Goal: Information Seeking & Learning: Learn about a topic

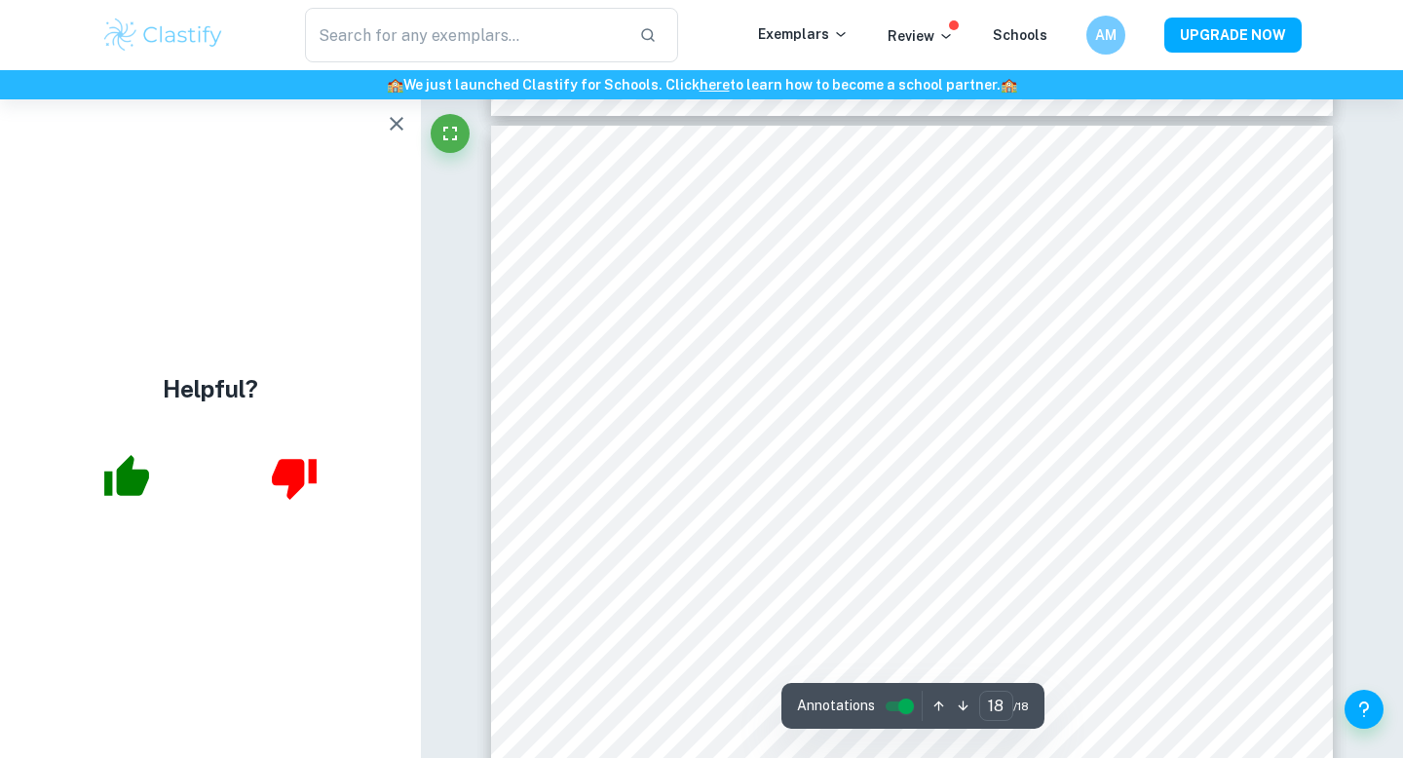
scroll to position [21501, 0]
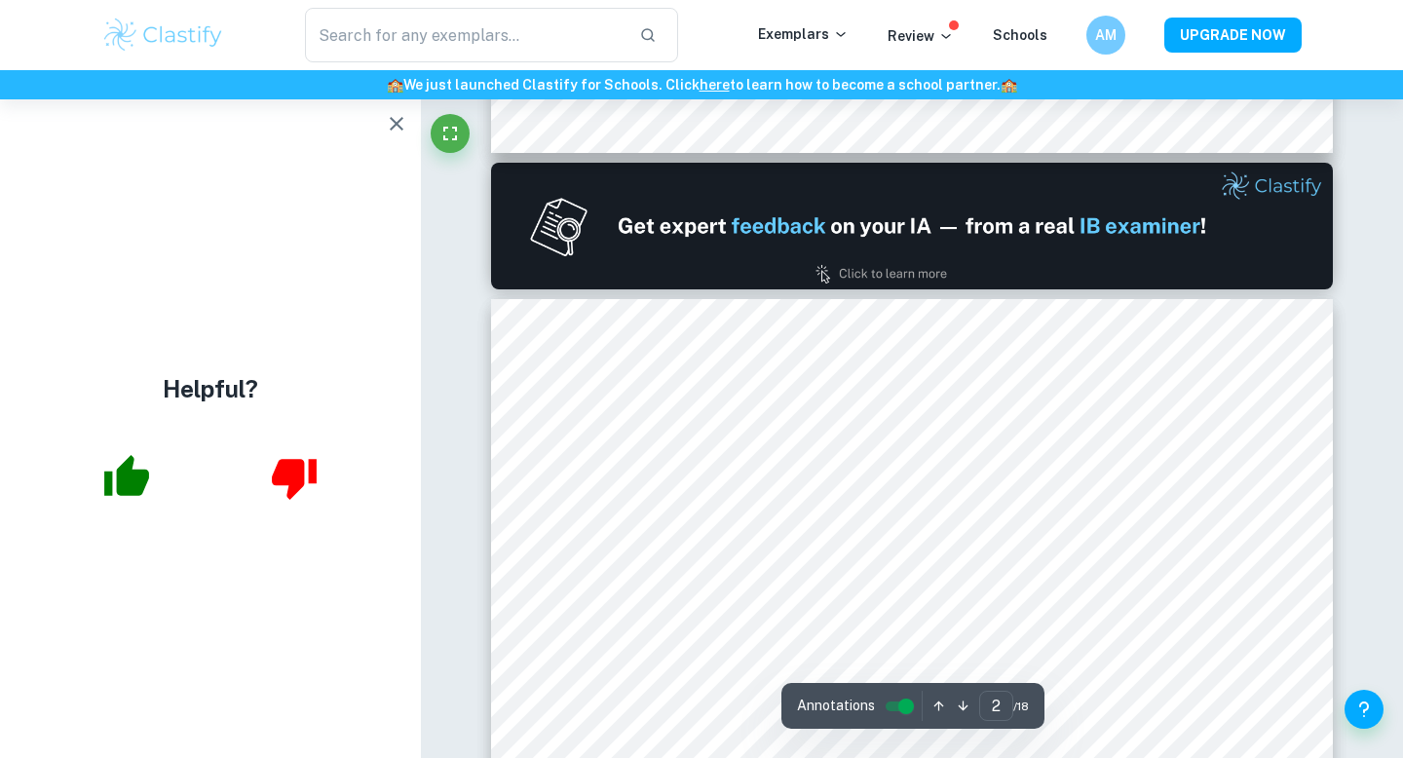
type input "1"
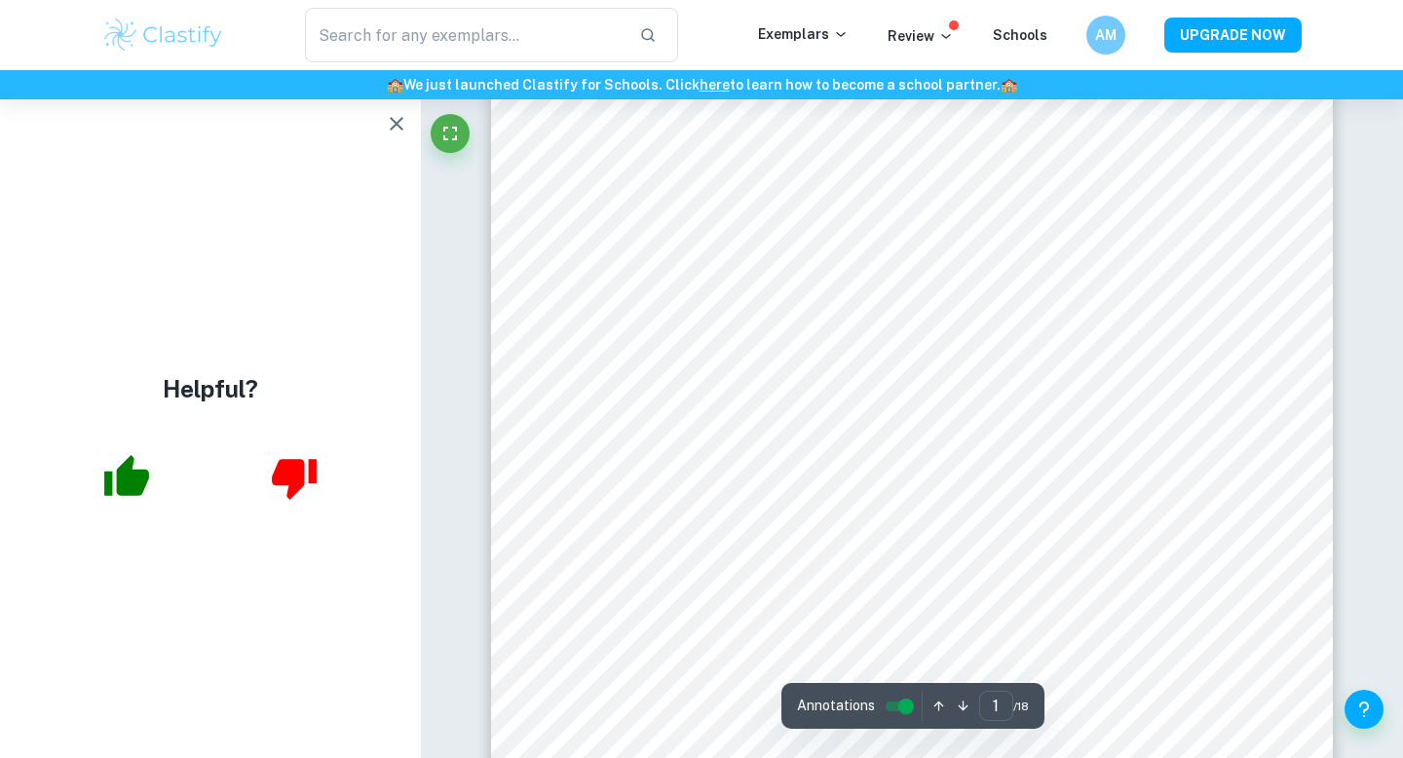
scroll to position [147, 0]
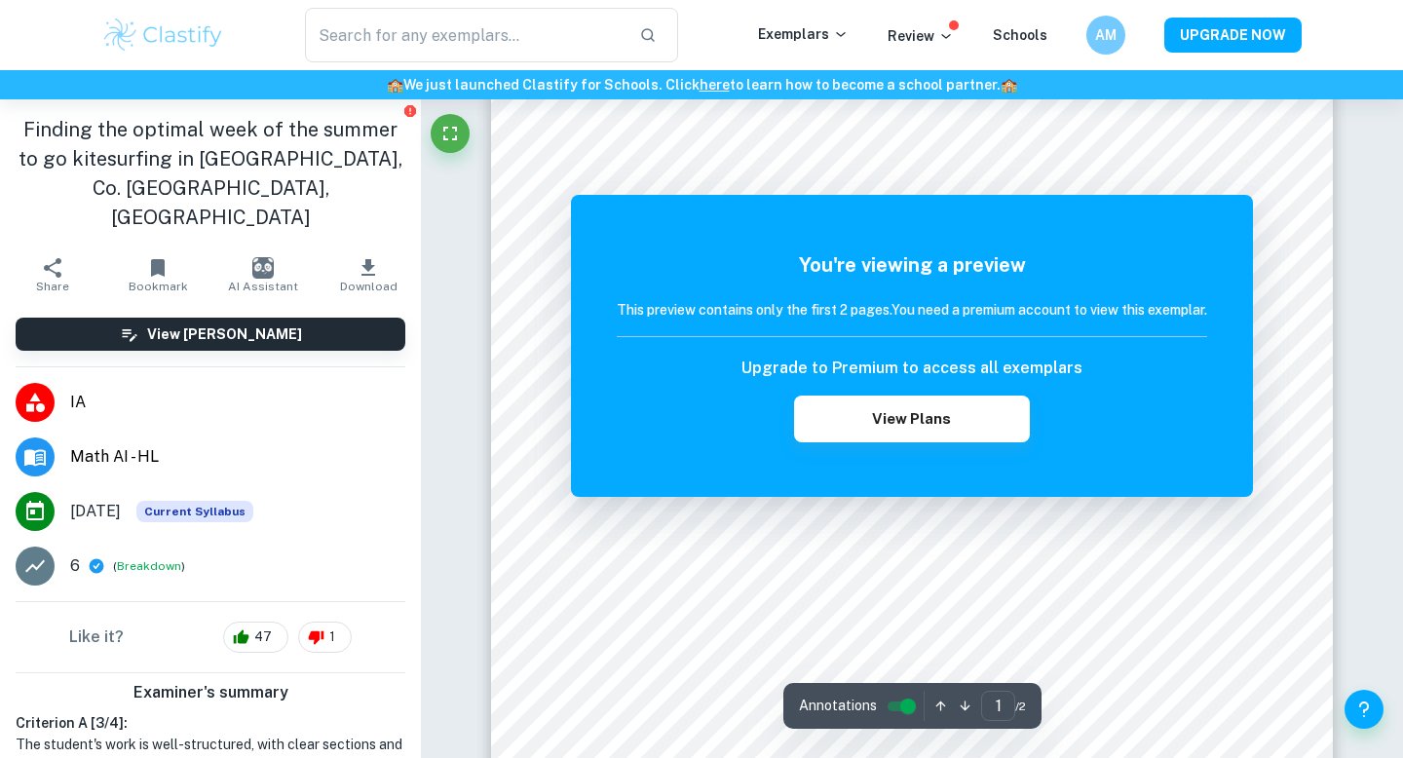
scroll to position [76, 0]
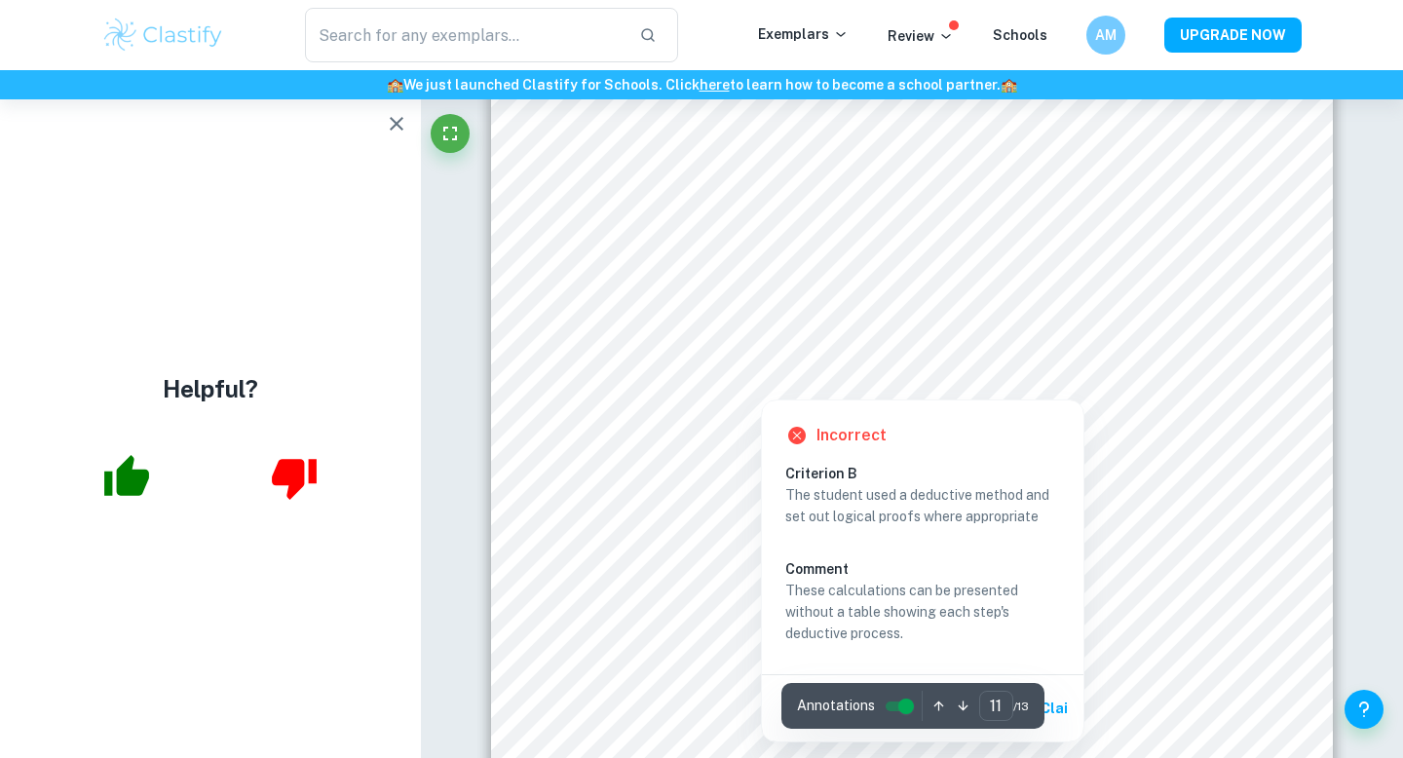
scroll to position [11823, 0]
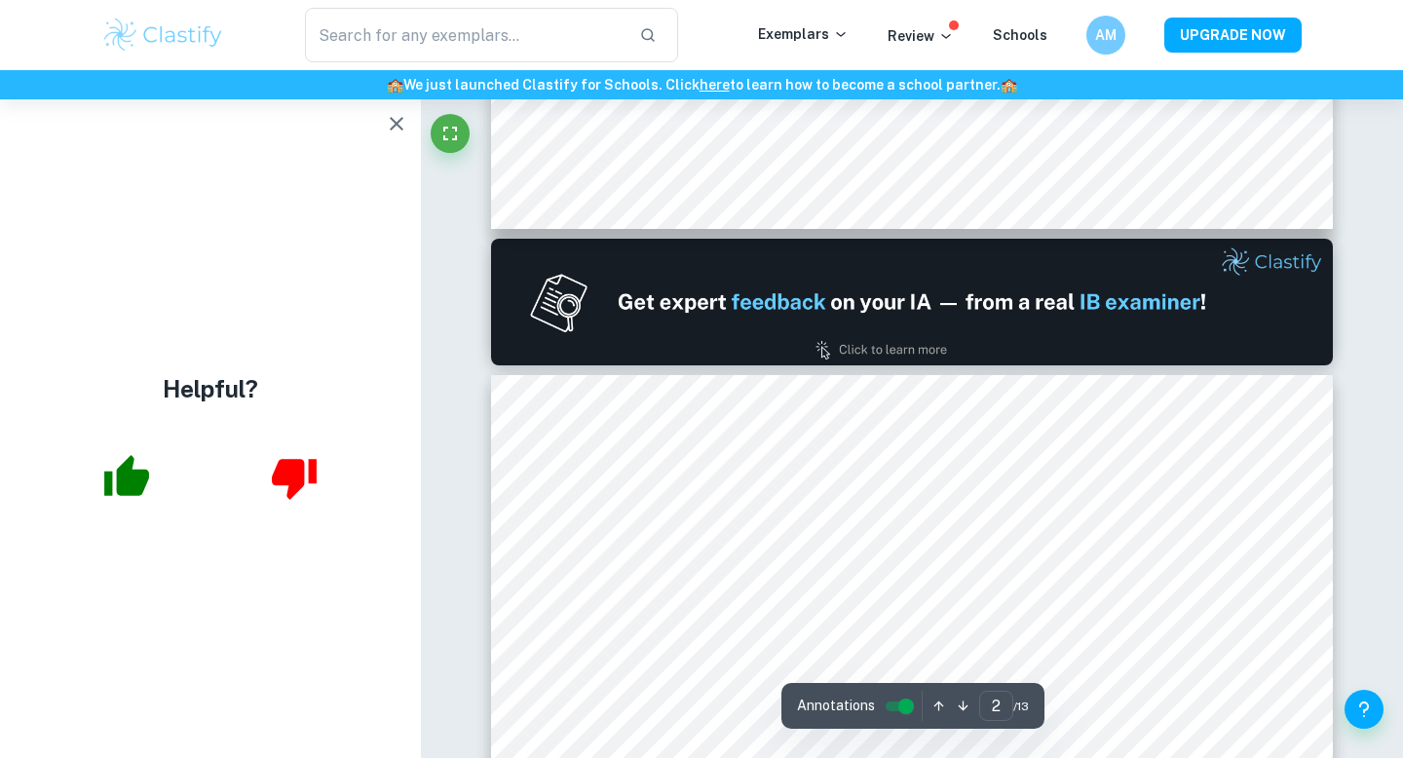
type input "1"
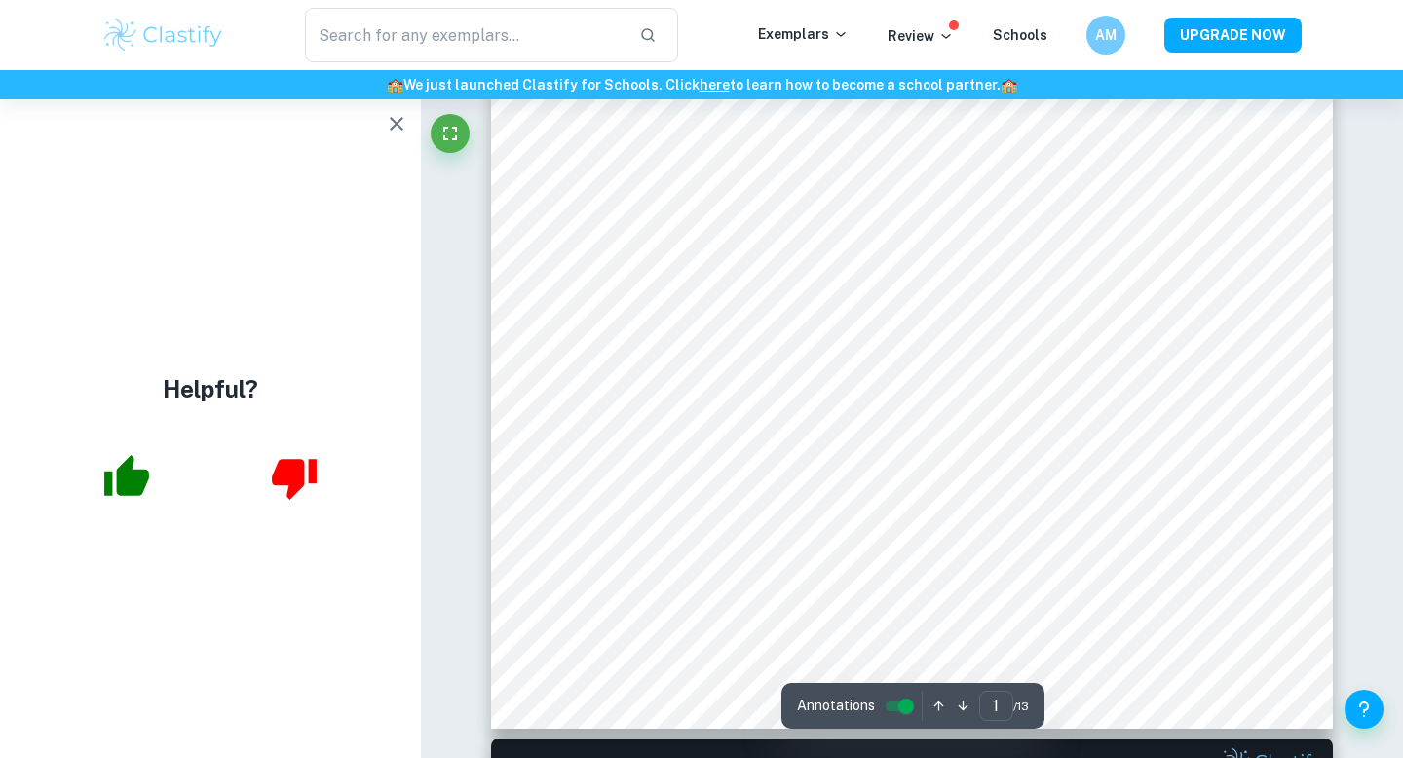
scroll to position [435, 0]
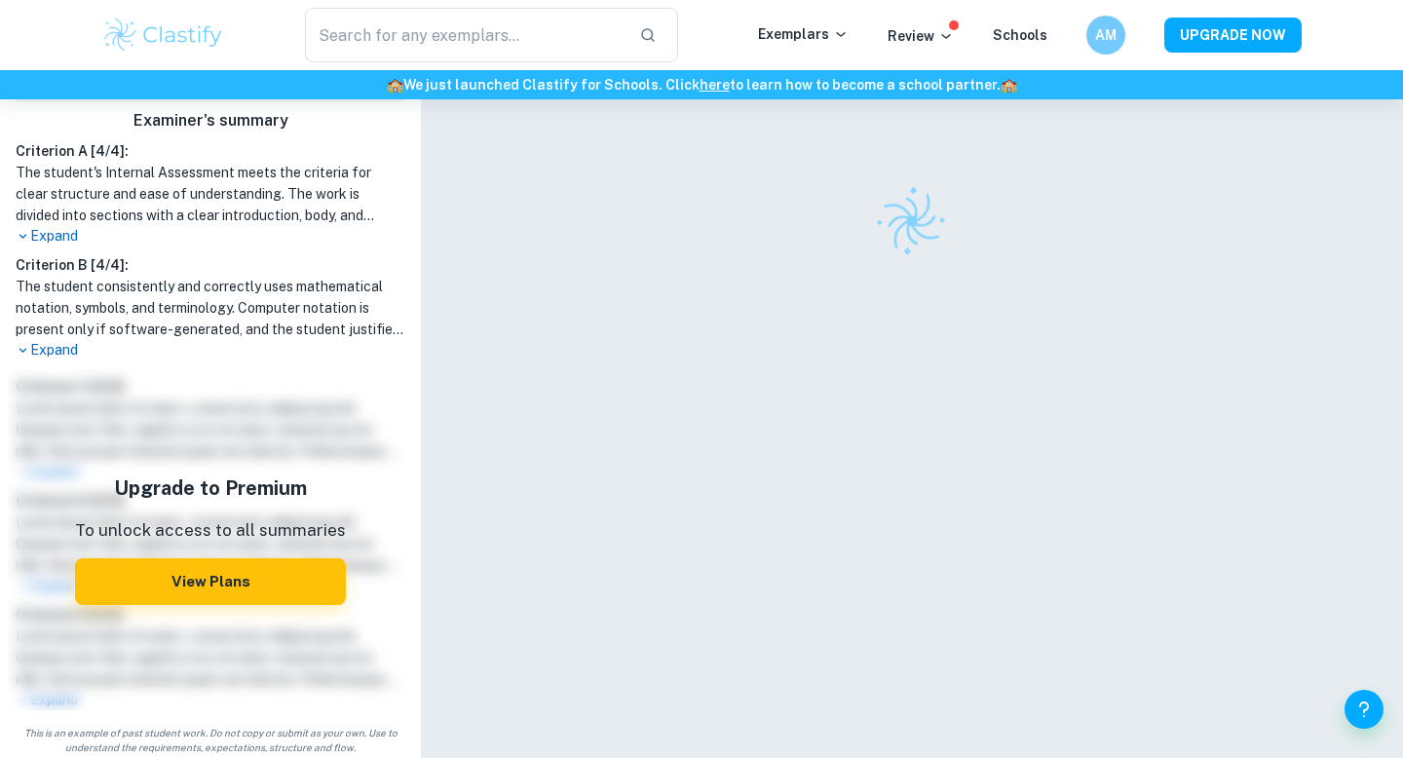
scroll to position [546, 0]
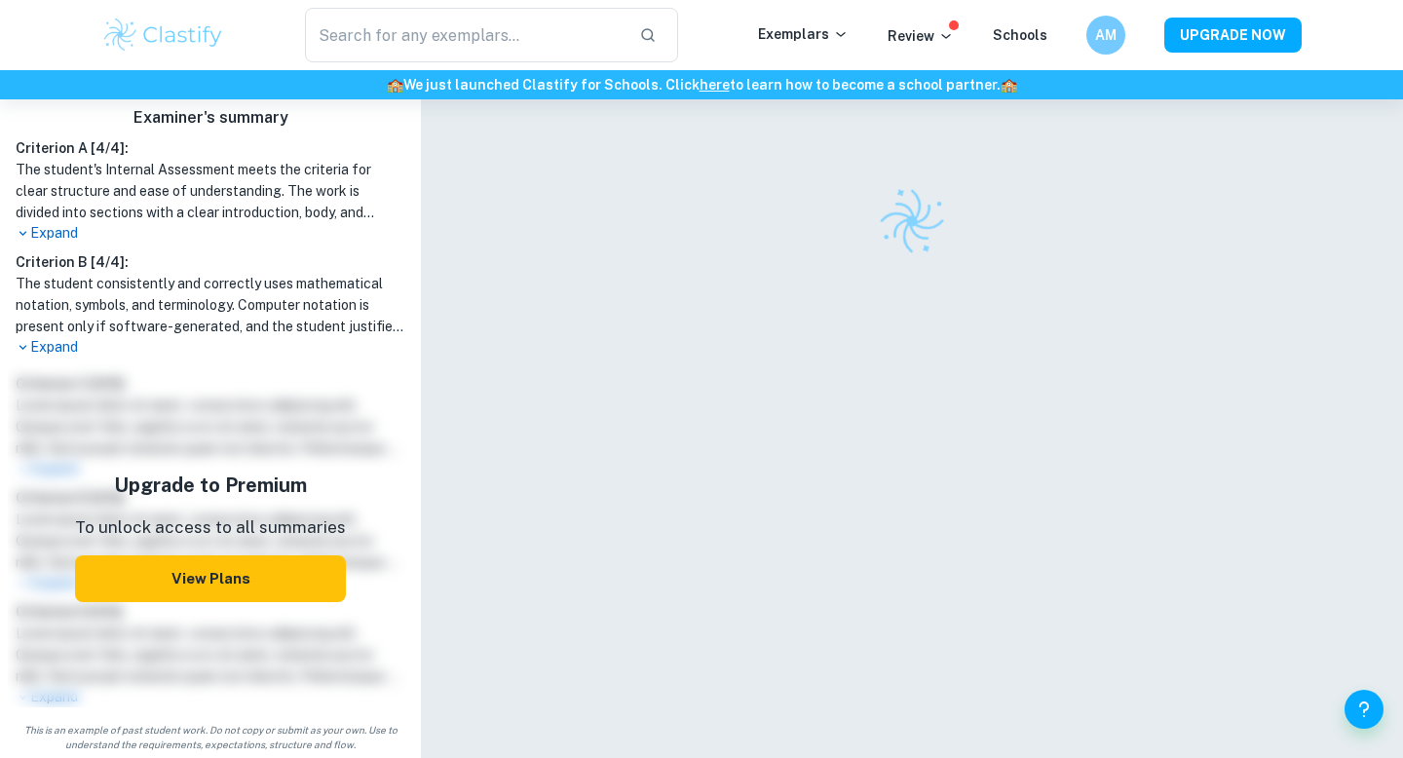
click at [245, 589] on button "View Plans" at bounding box center [210, 578] width 271 height 47
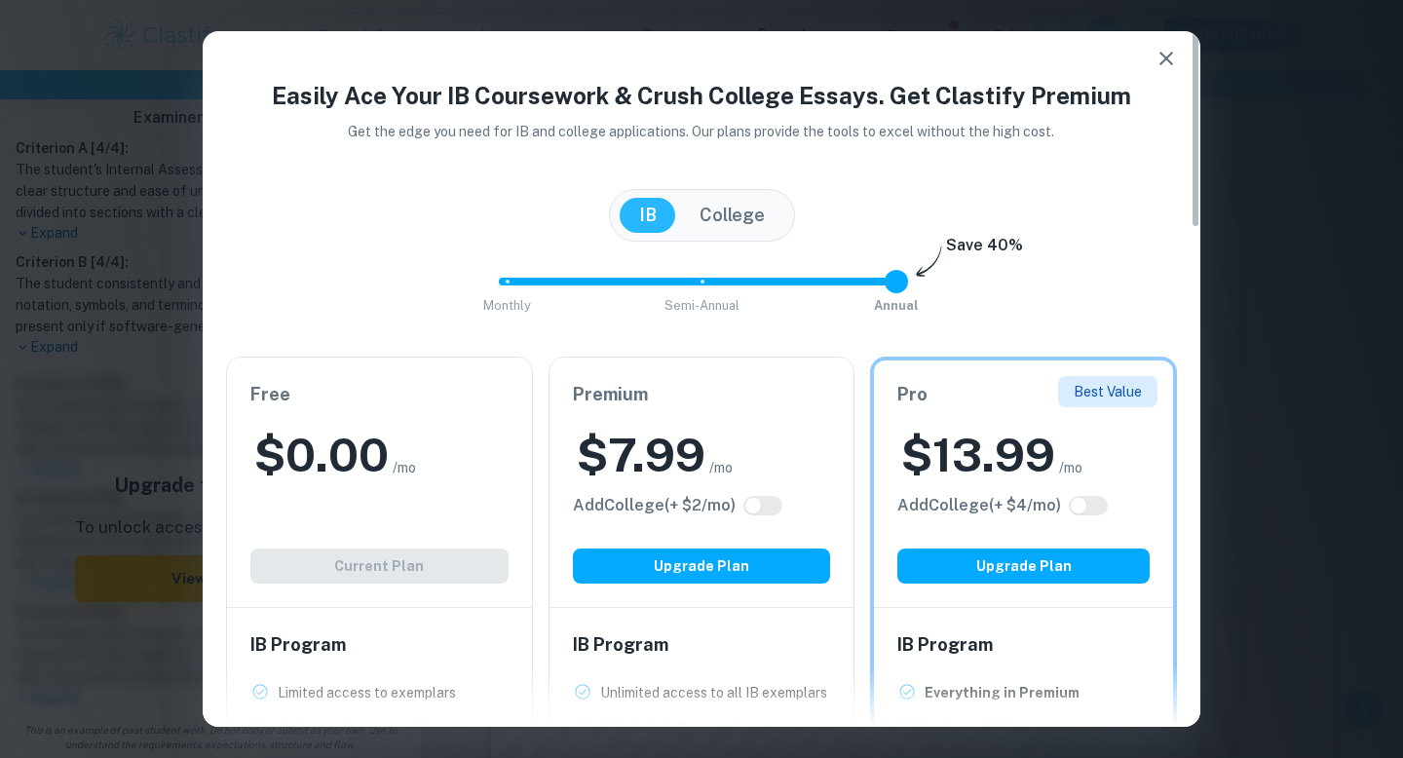
scroll to position [0, 0]
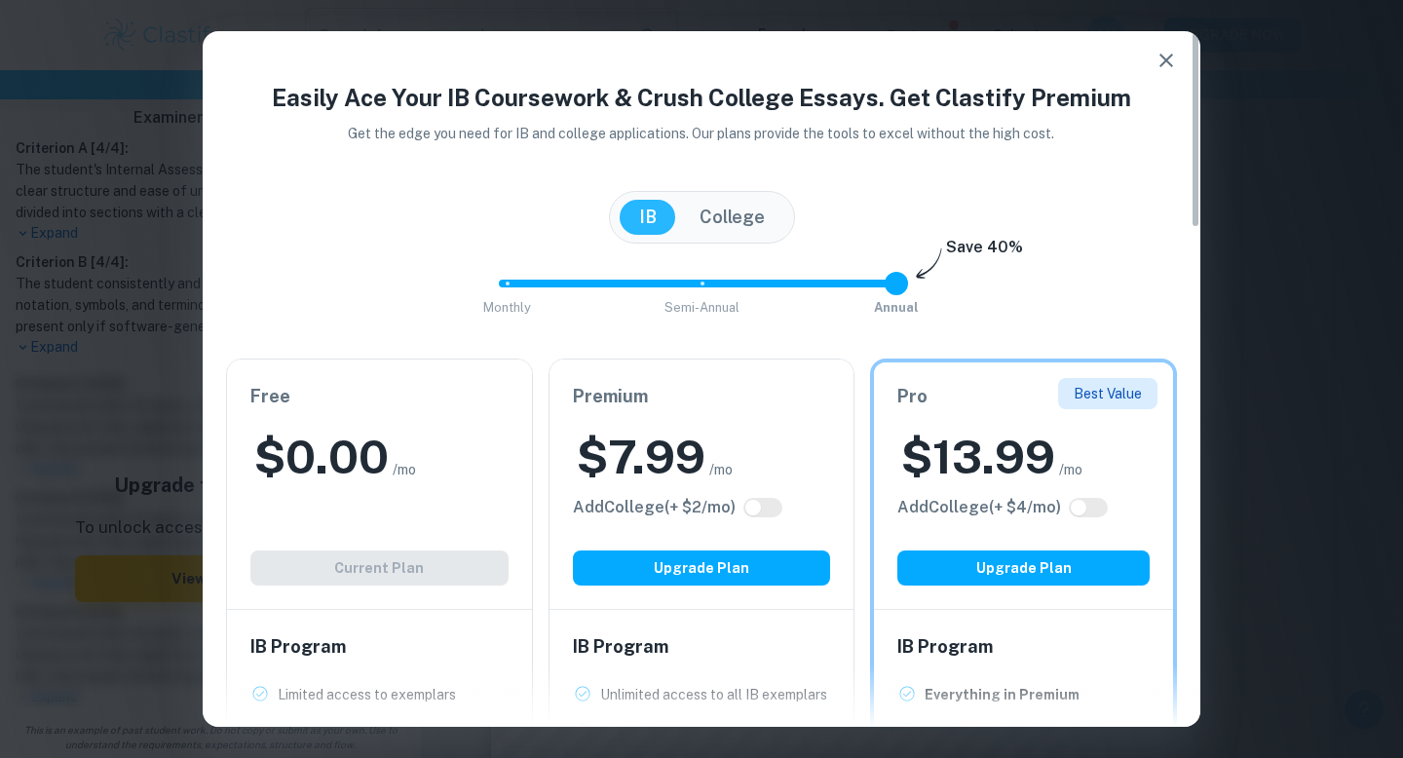
click at [737, 214] on button "College" at bounding box center [732, 217] width 104 height 35
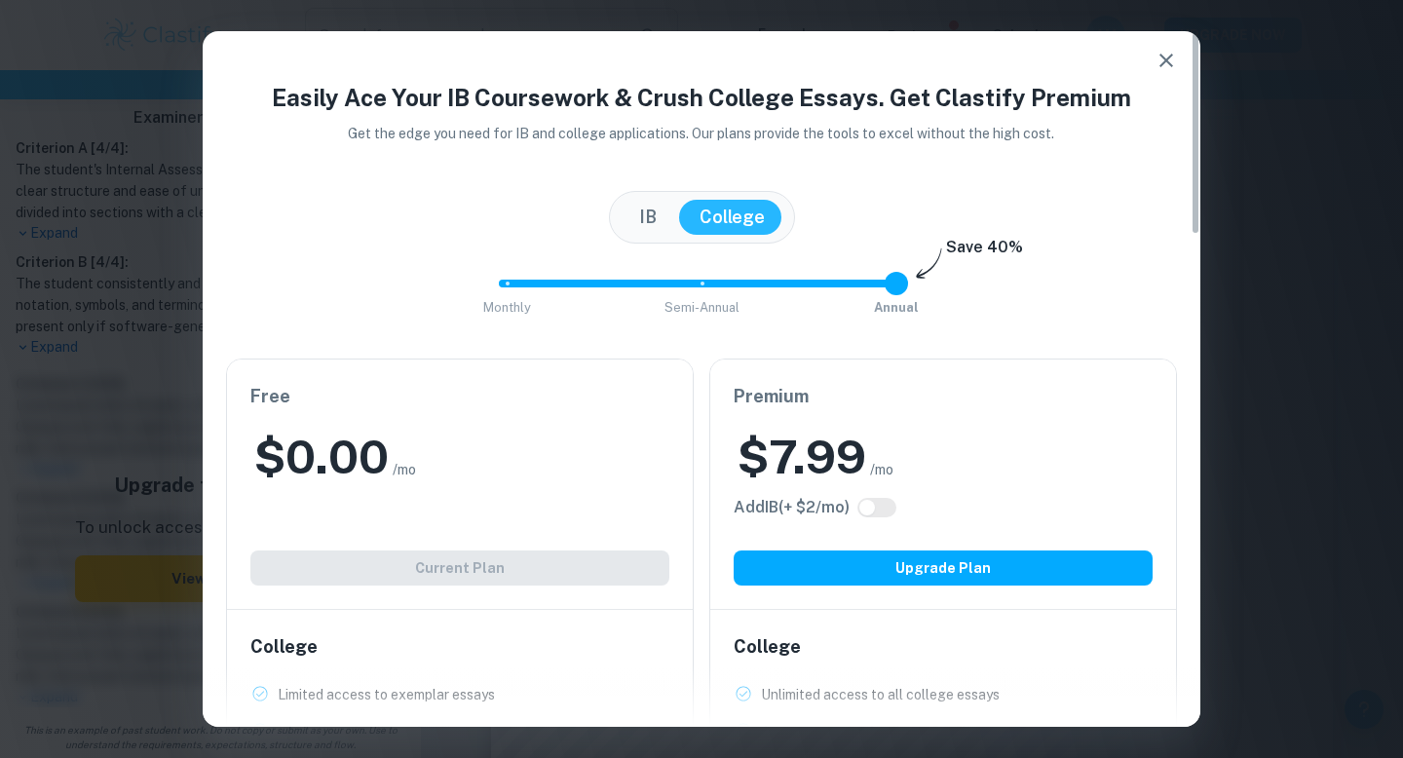
click at [667, 208] on button "IB" at bounding box center [648, 217] width 57 height 35
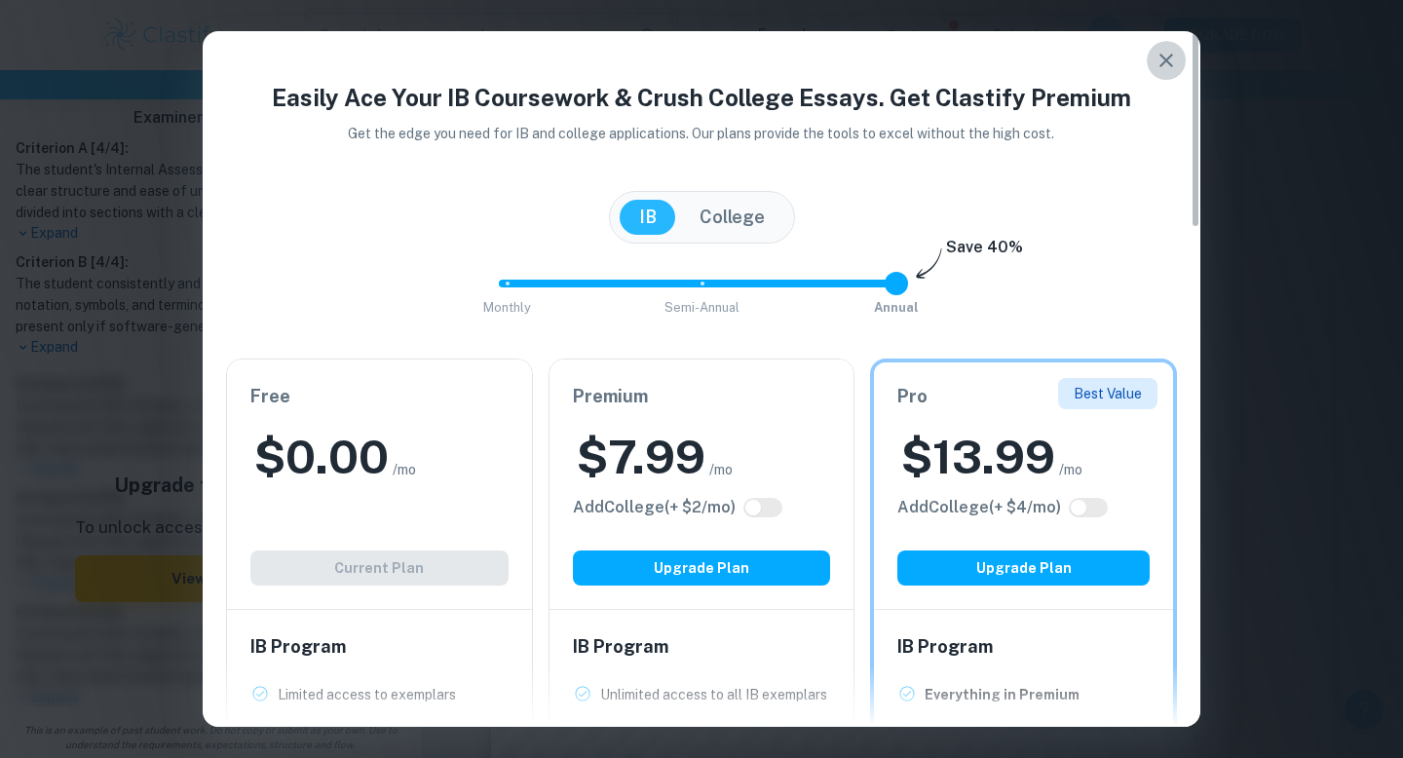
click at [1165, 52] on icon "button" at bounding box center [1165, 60] width 23 height 23
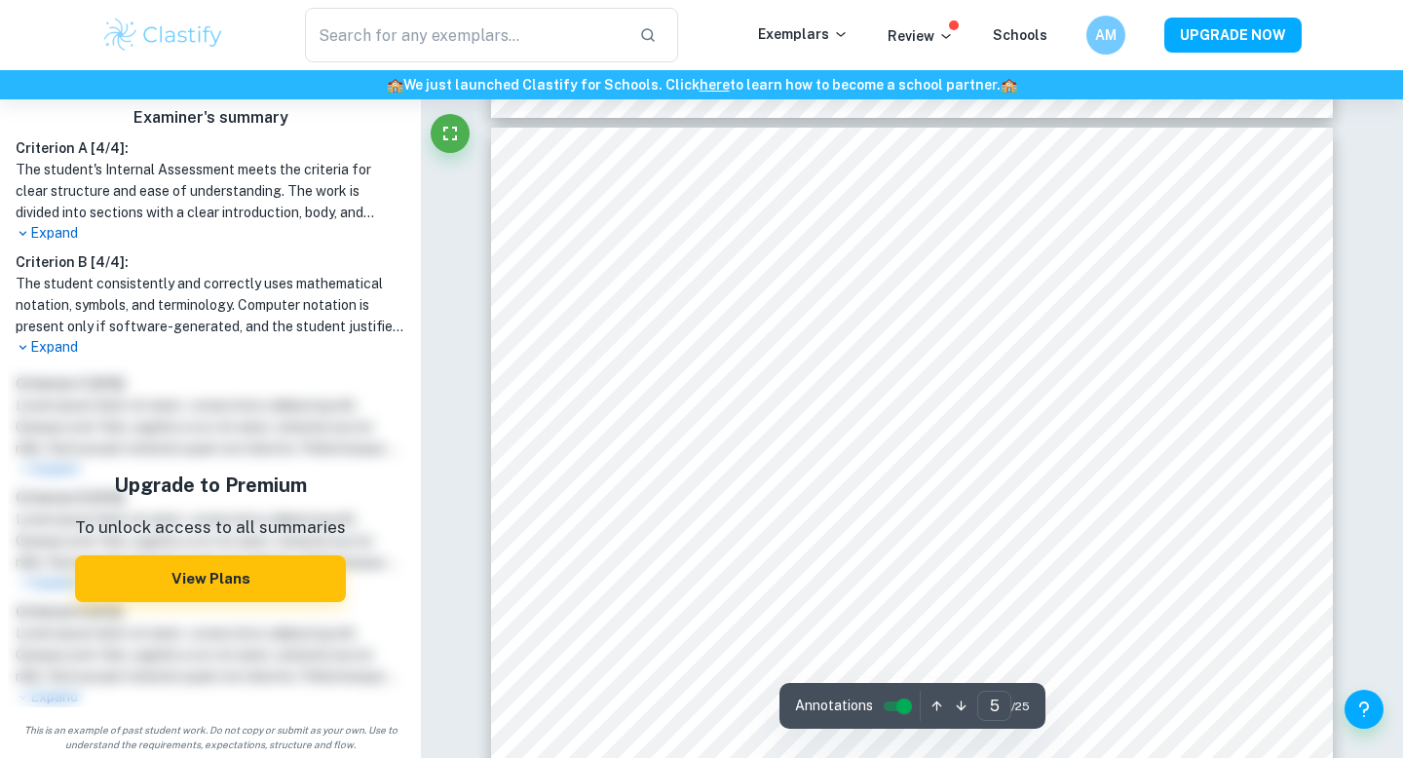
scroll to position [5059, 0]
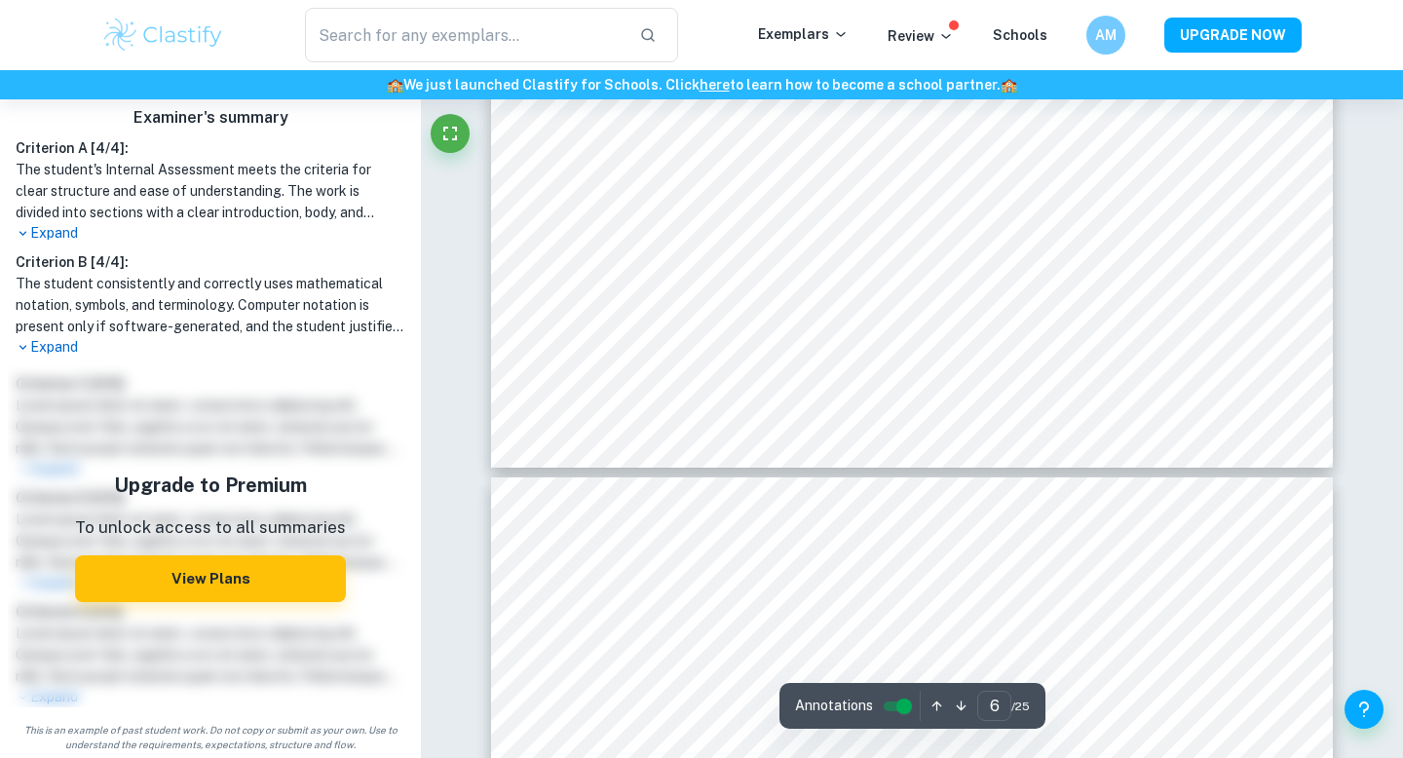
type input "7"
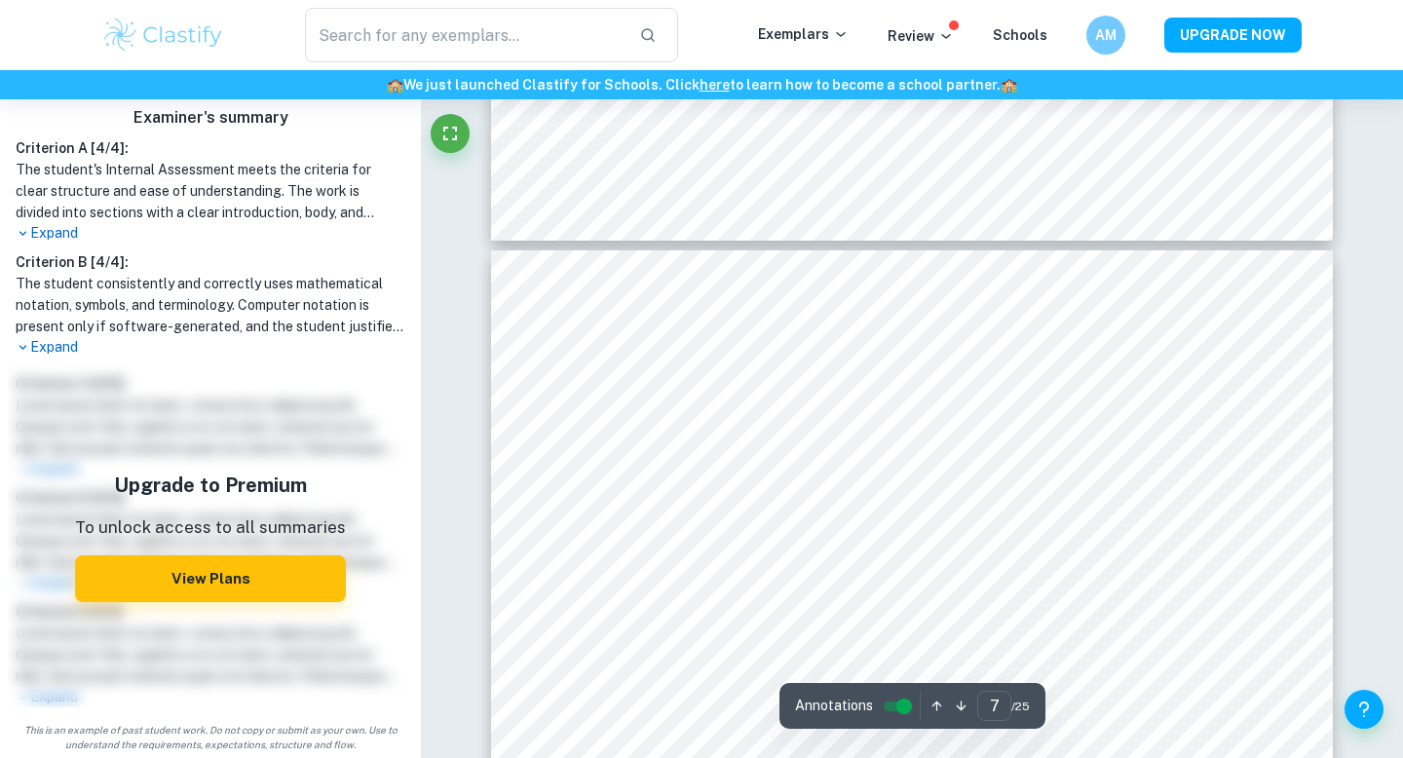
scroll to position [7338, 0]
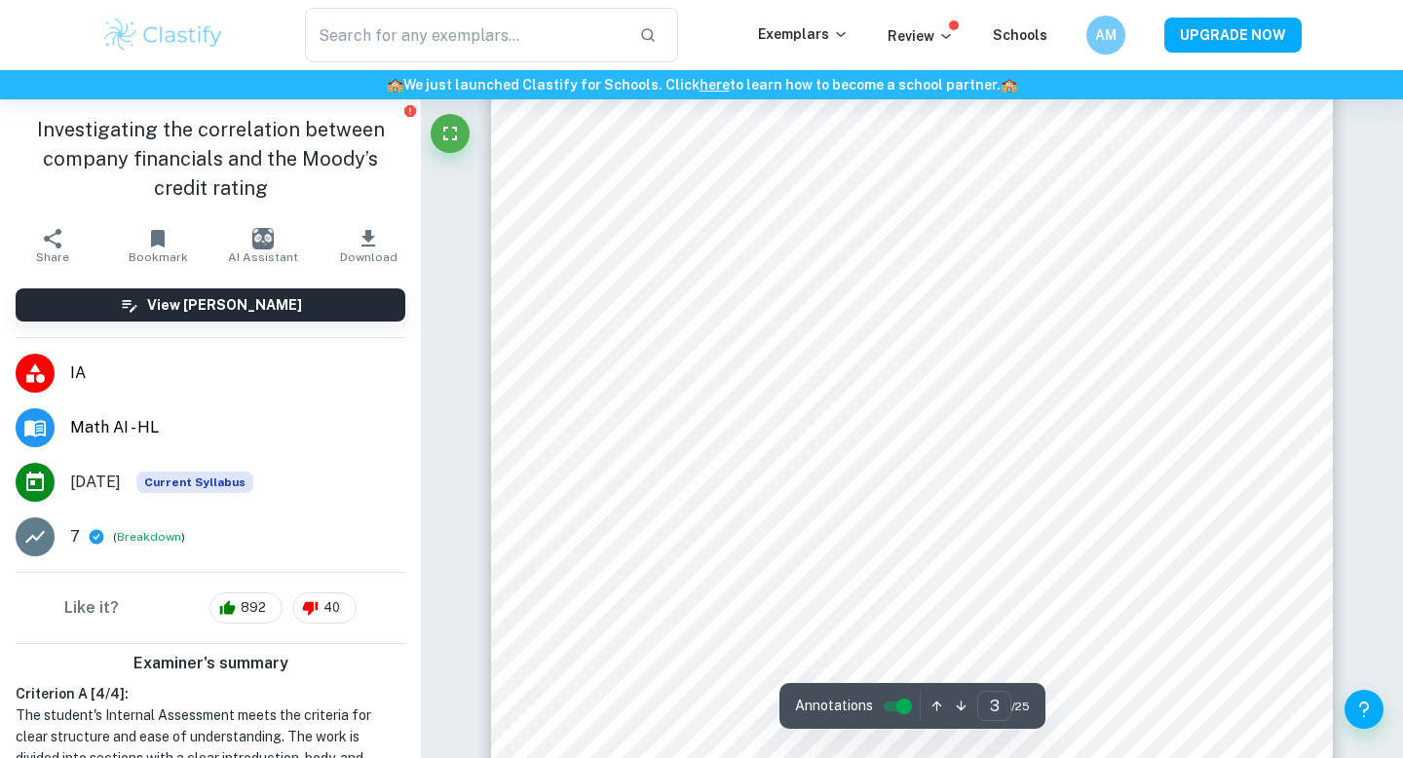
scroll to position [3145, 0]
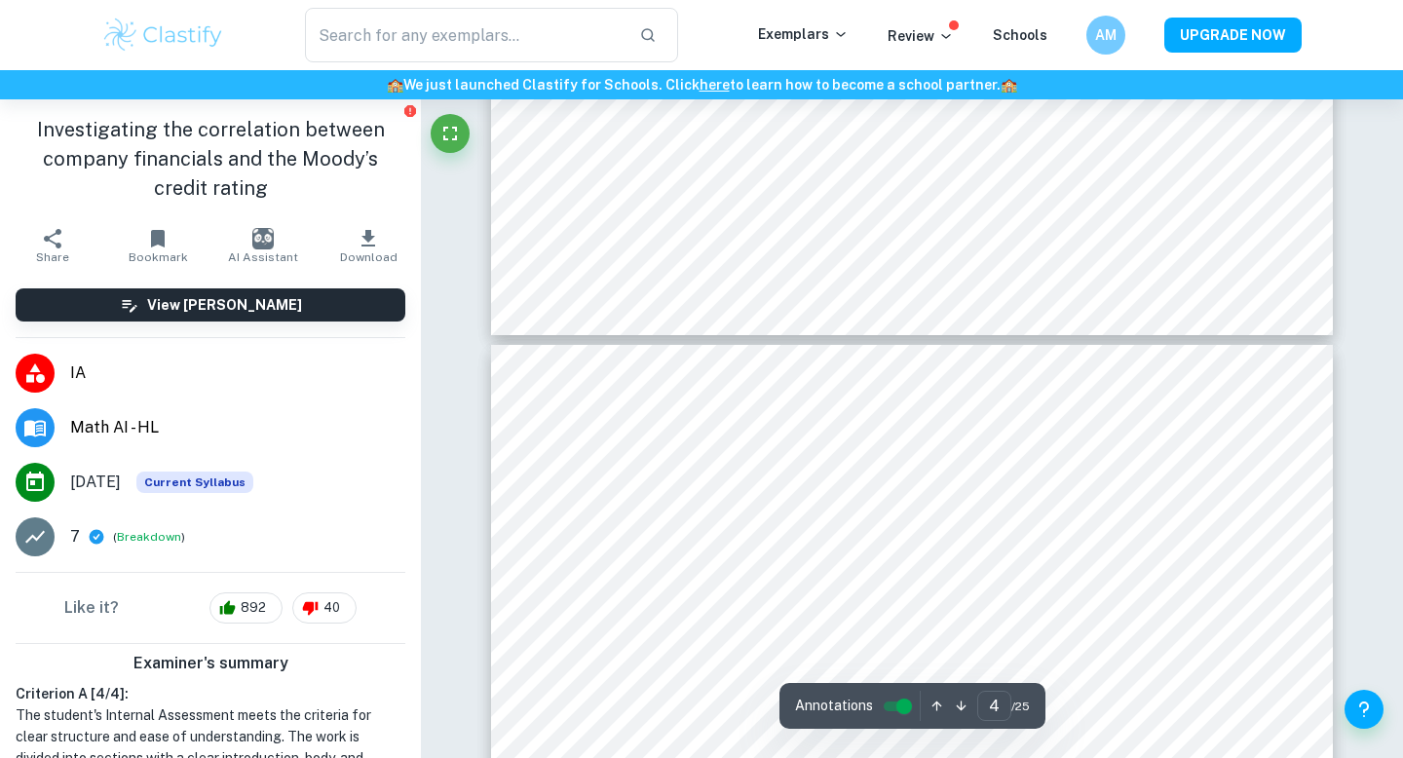
type input "5"
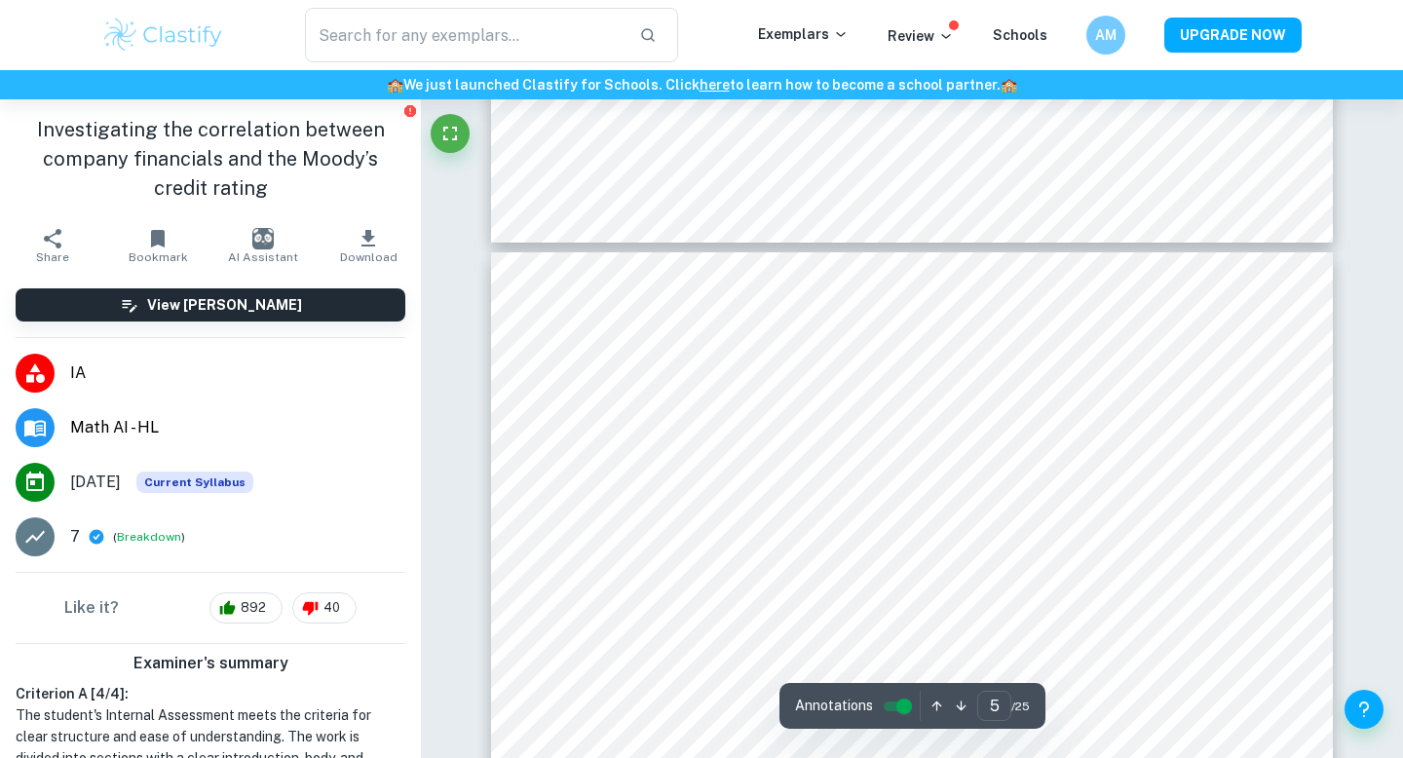
scroll to position [4995, 0]
